Goal: Transaction & Acquisition: Purchase product/service

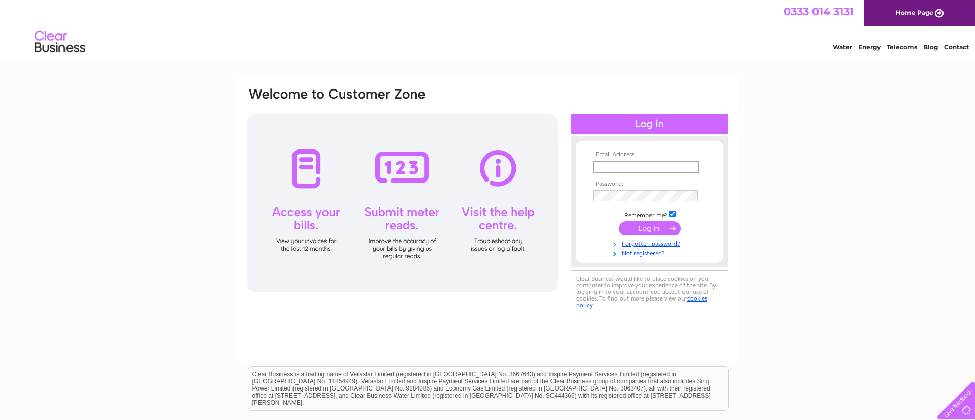
click at [633, 166] on input "text" at bounding box center [646, 166] width 106 height 12
type input "[EMAIL_ADDRESS][DOMAIN_NAME]"
click at [619, 155] on div "Email Address: info@allotmentstore.com Password:" at bounding box center [649, 201] width 157 height 111
click at [659, 222] on input "submit" at bounding box center [650, 227] width 62 height 14
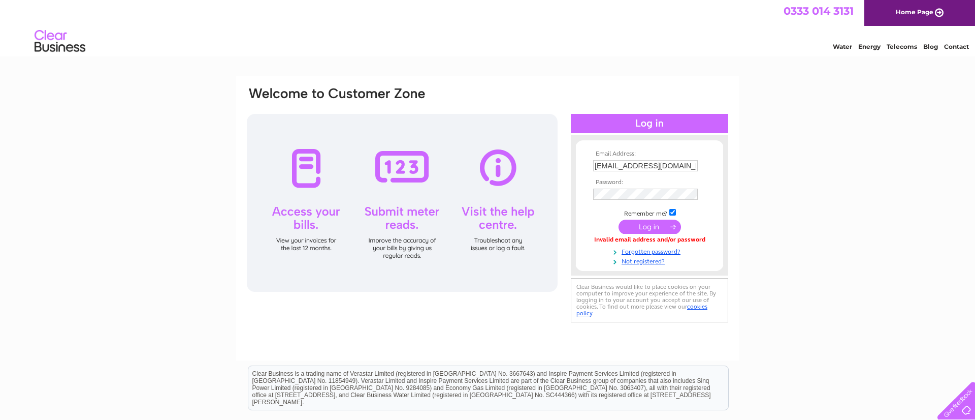
click at [639, 229] on input "submit" at bounding box center [650, 226] width 62 height 14
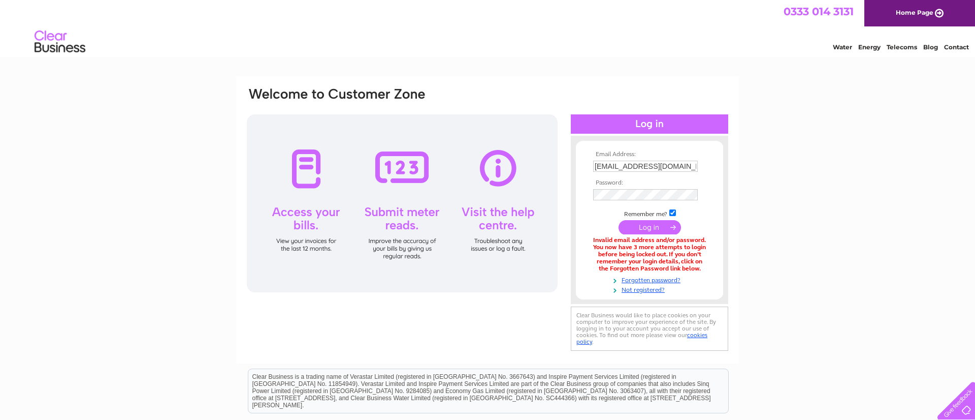
click at [661, 230] on input "submit" at bounding box center [650, 227] width 62 height 14
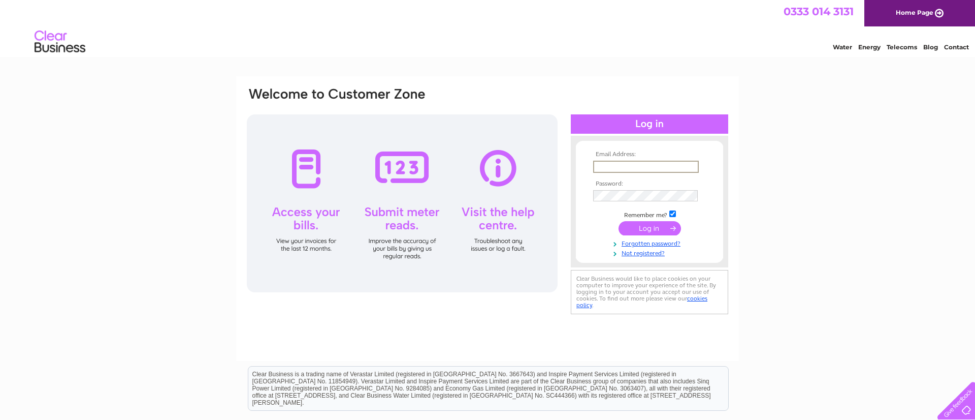
click at [630, 165] on input "text" at bounding box center [646, 166] width 106 height 12
type input "info@allotmentstore.com"
click at [658, 229] on input "submit" at bounding box center [650, 228] width 62 height 14
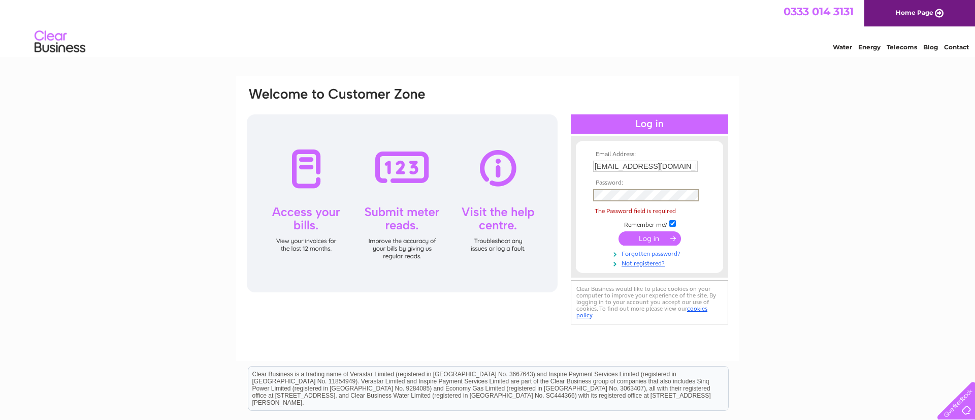
click at [648, 253] on link "Forgotten password?" at bounding box center [650, 253] width 115 height 10
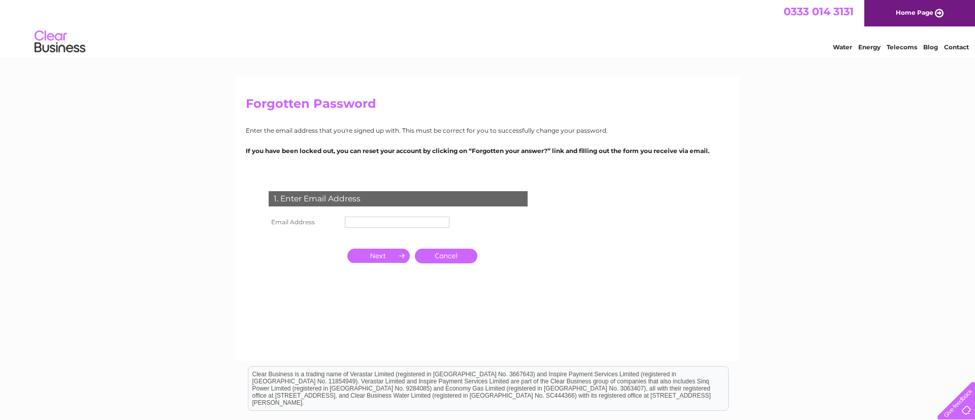
click at [391, 222] on input "text" at bounding box center [397, 221] width 105 height 11
type input "info@allotmentstore.com"
click at [395, 256] on input "button" at bounding box center [378, 255] width 62 height 14
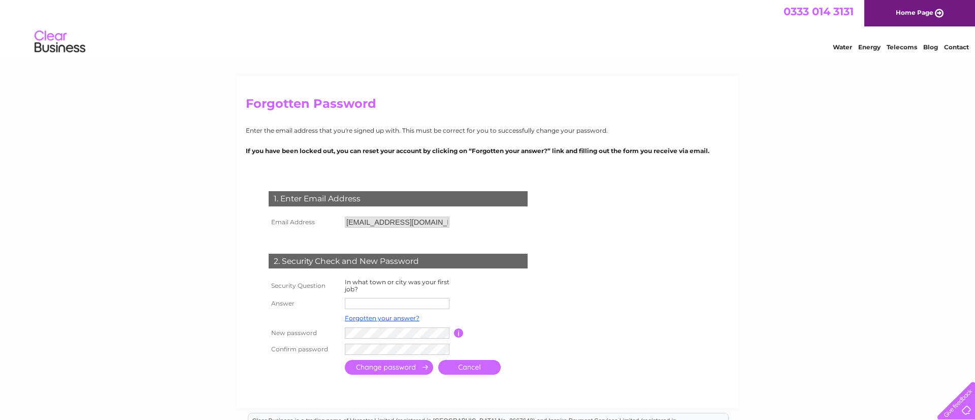
click at [411, 302] on input "text" at bounding box center [397, 303] width 105 height 11
type input "leeds"
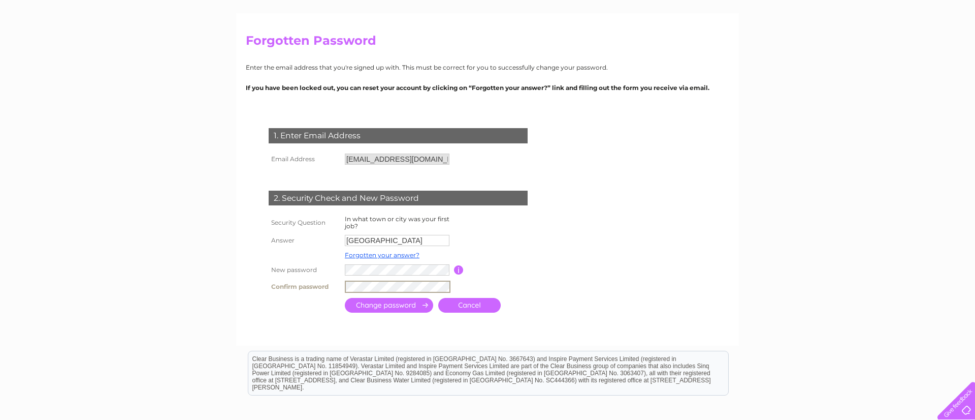
scroll to position [66, 0]
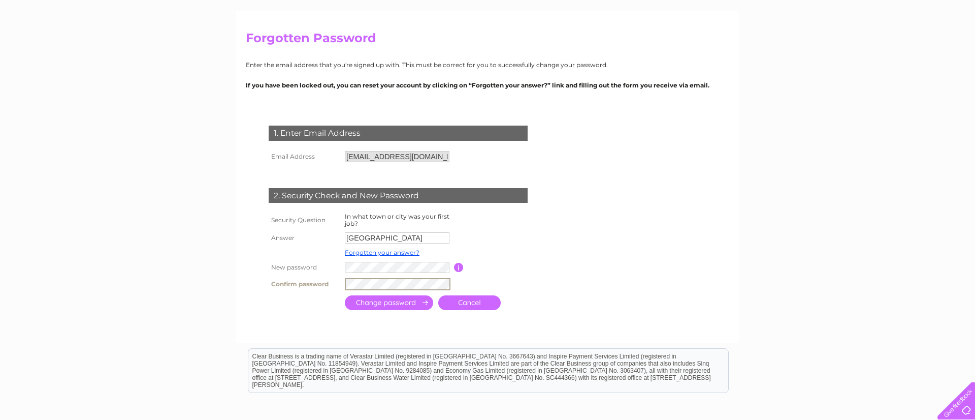
click at [405, 301] on input "submit" at bounding box center [389, 302] width 88 height 15
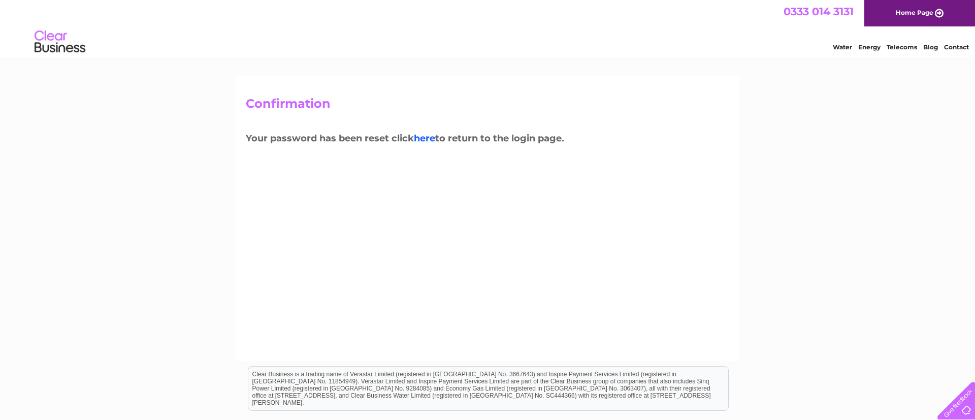
click at [428, 137] on link "here" at bounding box center [424, 138] width 21 height 11
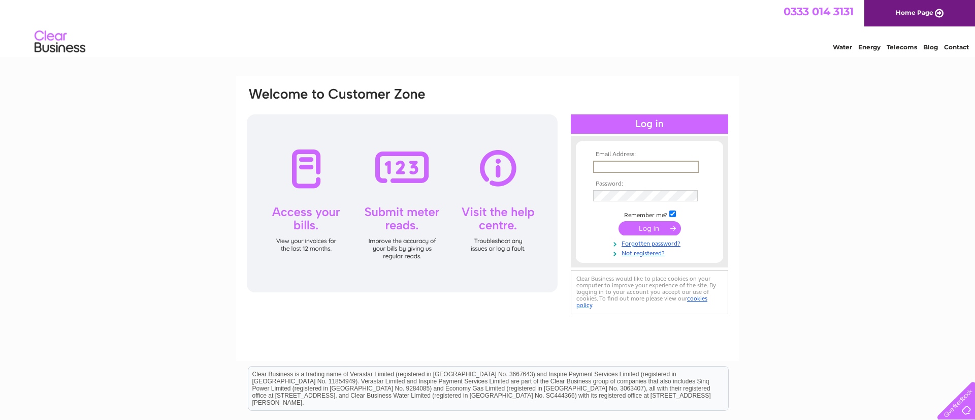
click at [627, 164] on input "text" at bounding box center [646, 166] width 106 height 12
type input "[EMAIL_ADDRESS][DOMAIN_NAME]"
click at [657, 229] on input "submit" at bounding box center [650, 227] width 62 height 14
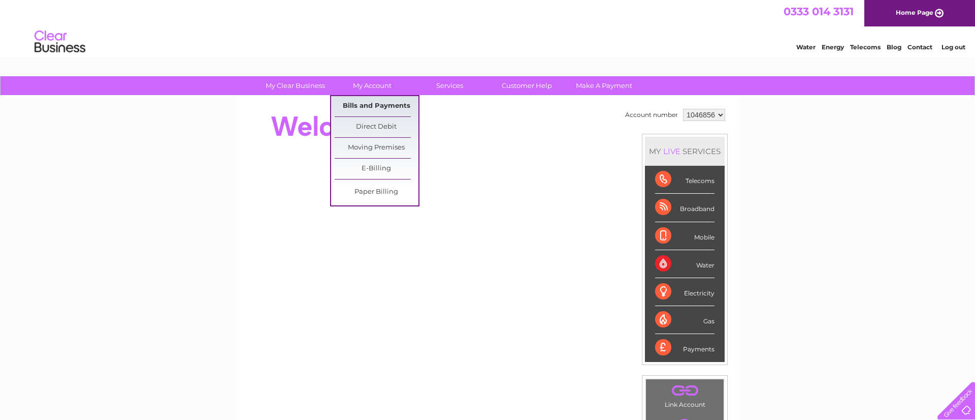
click at [385, 106] on link "Bills and Payments" at bounding box center [377, 106] width 84 height 20
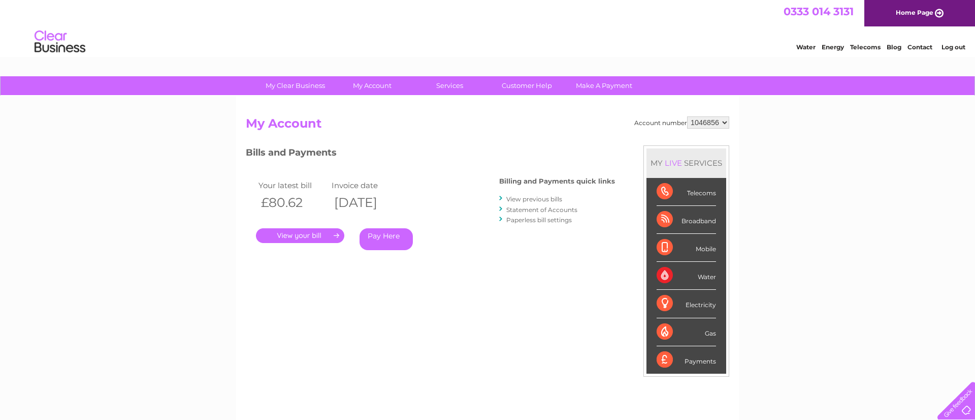
click at [306, 237] on link "." at bounding box center [300, 235] width 88 height 15
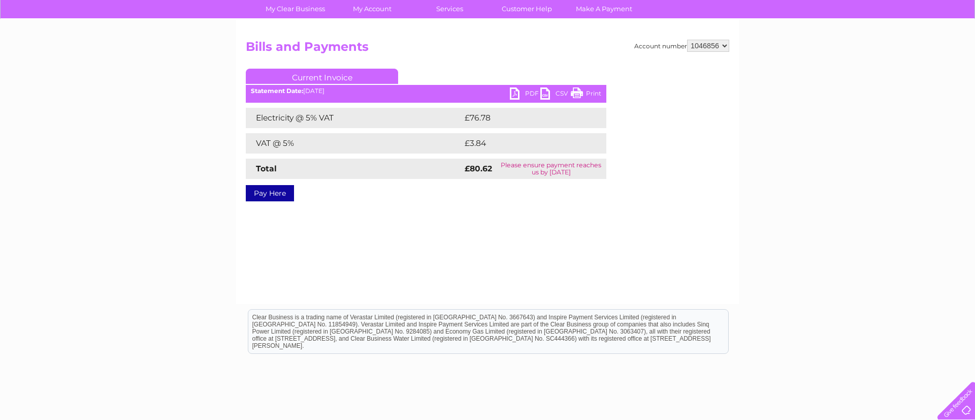
scroll to position [75, 0]
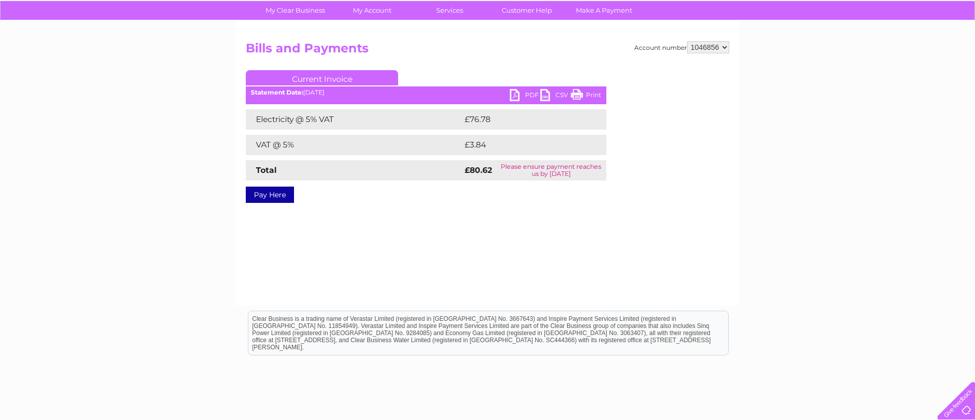
click at [291, 196] on link "Pay Here" at bounding box center [270, 194] width 48 height 16
click at [260, 200] on link "Pay Here" at bounding box center [270, 194] width 48 height 16
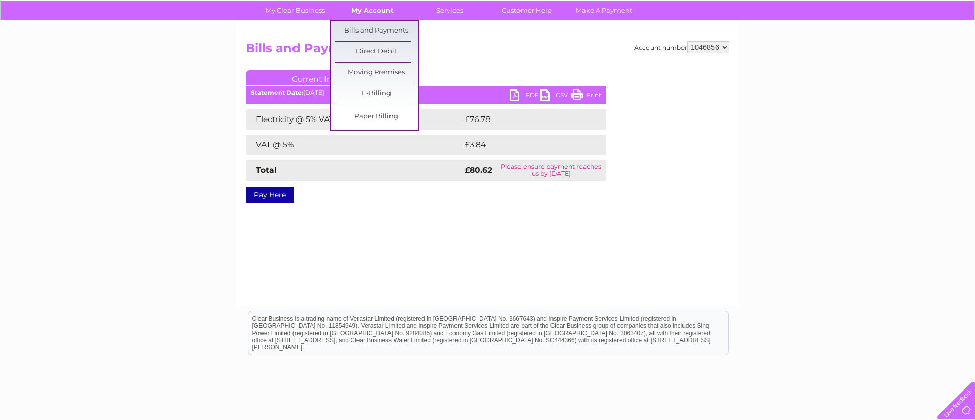
click at [377, 12] on link "My Account" at bounding box center [373, 10] width 84 height 19
click at [392, 33] on link "Bills and Payments" at bounding box center [377, 31] width 84 height 20
click at [372, 28] on link "Bills and Payments" at bounding box center [377, 31] width 84 height 20
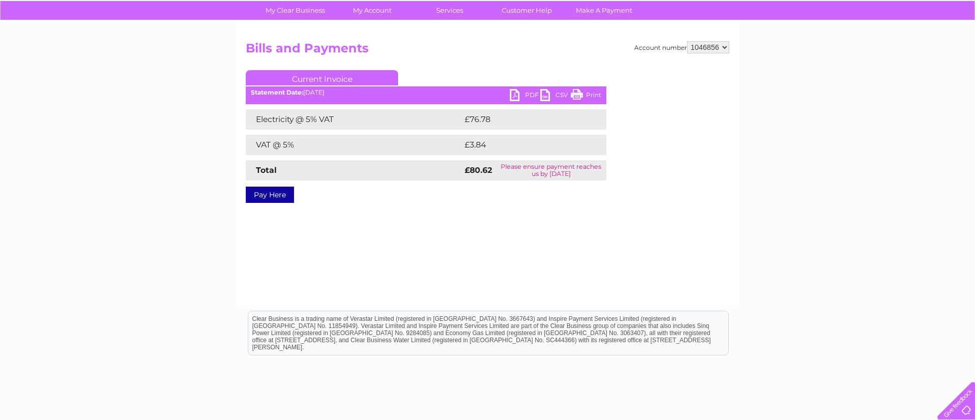
click at [279, 196] on link "Pay Here" at bounding box center [270, 194] width 48 height 16
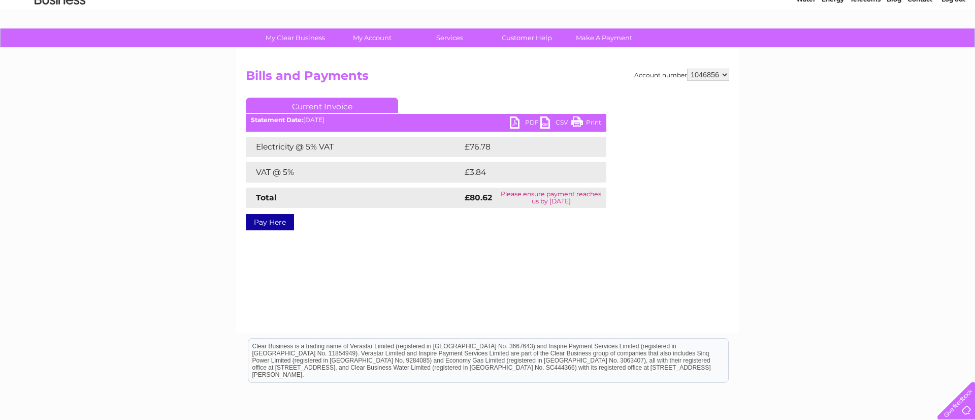
scroll to position [0, 0]
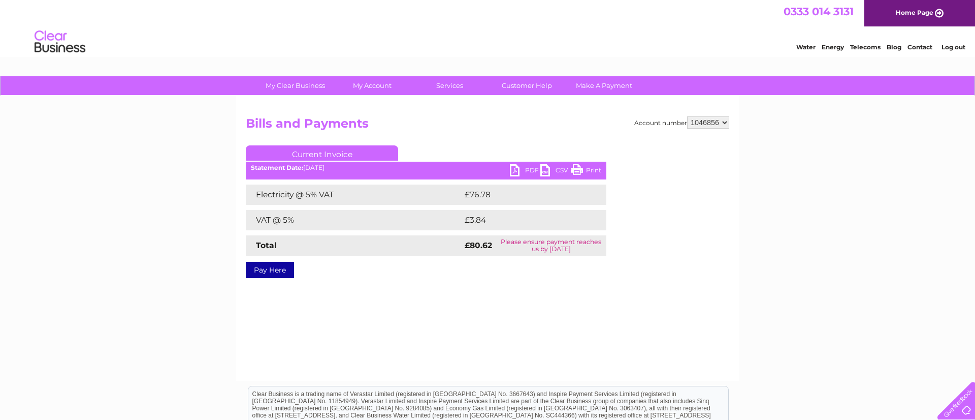
click at [286, 266] on link "Pay Here" at bounding box center [270, 270] width 48 height 16
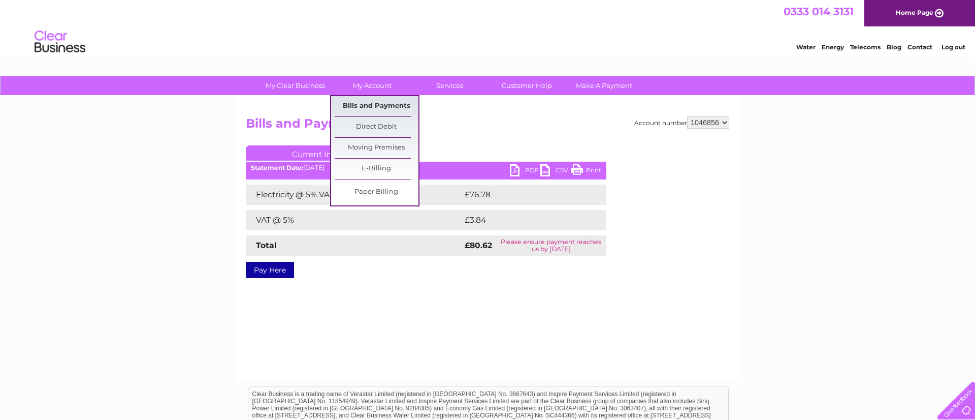
click at [384, 104] on link "Bills and Payments" at bounding box center [377, 106] width 84 height 20
